Goal: Go to known website: Access a specific website the user already knows

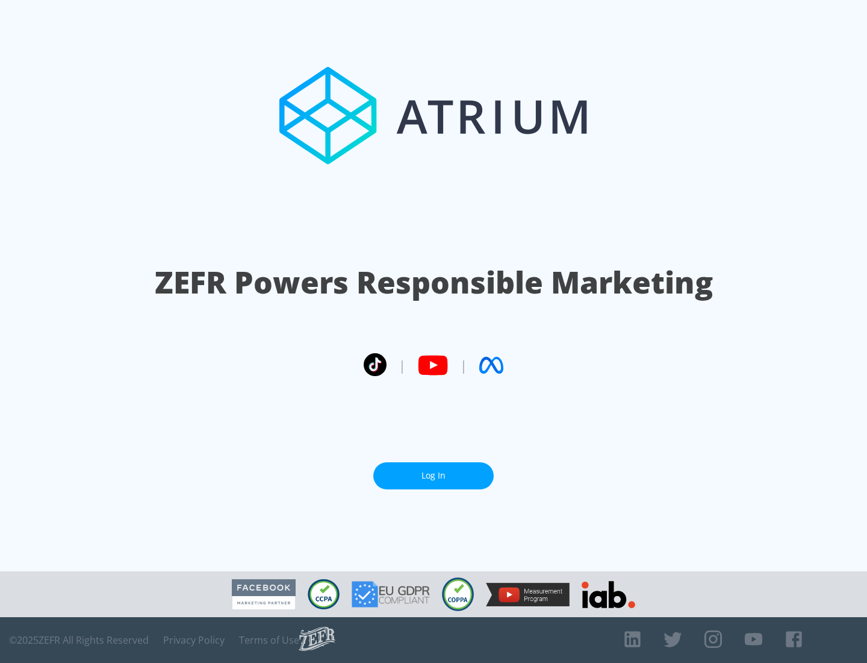
click at [434, 475] on link "Log In" at bounding box center [433, 475] width 120 height 27
